Goal: Task Accomplishment & Management: Manage account settings

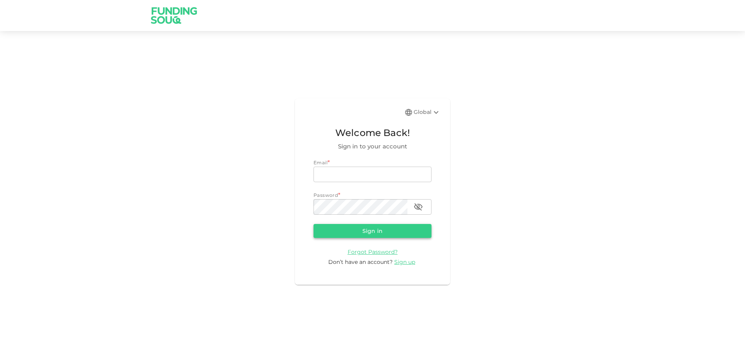
type input "halhindi81@gmail.com"
click at [367, 228] on button "Sign in" at bounding box center [372, 231] width 118 height 14
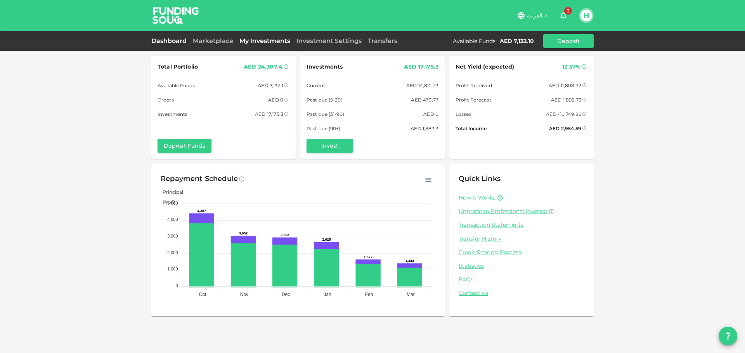
click at [247, 42] on link "My Investments" at bounding box center [264, 40] width 57 height 7
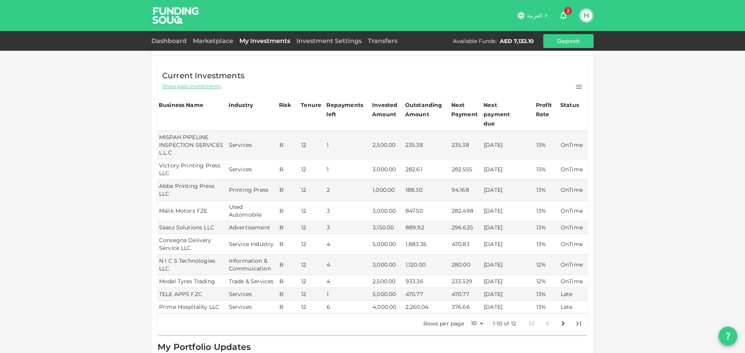
scroll to position [78, 0]
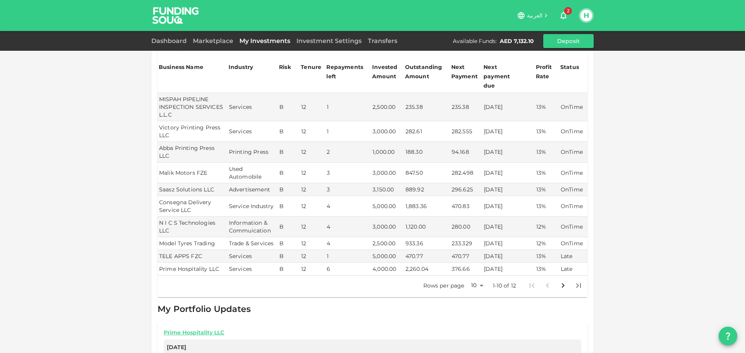
click at [476, 272] on body "العربية 2 H Dashboard Marketplace My Investments Investment Settings Transfers …" at bounding box center [372, 176] width 745 height 353
click at [471, 292] on li "25" at bounding box center [473, 295] width 23 height 14
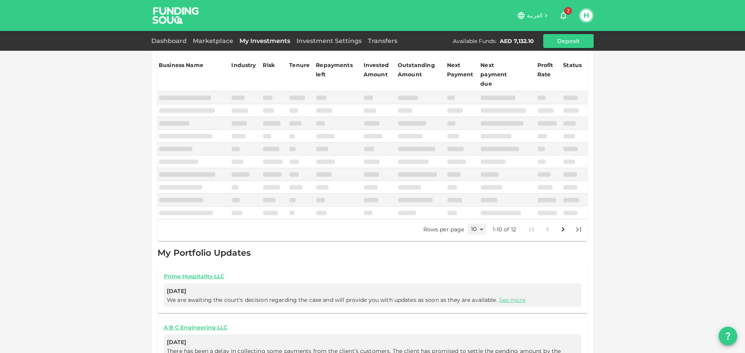
type input "25"
